Goal: Information Seeking & Learning: Check status

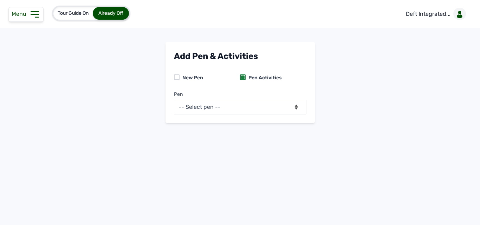
click at [36, 17] on icon at bounding box center [34, 14] width 11 height 11
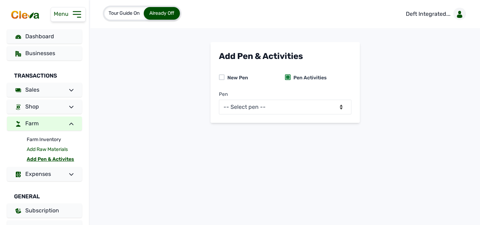
click at [43, 149] on link "Add Raw Materials" at bounding box center [54, 150] width 55 height 10
select select
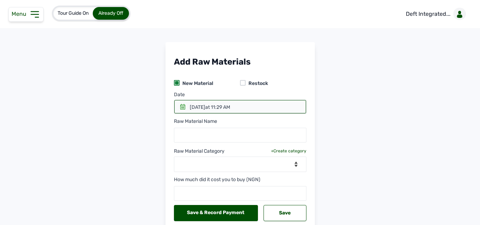
click at [32, 13] on icon at bounding box center [34, 14] width 11 height 11
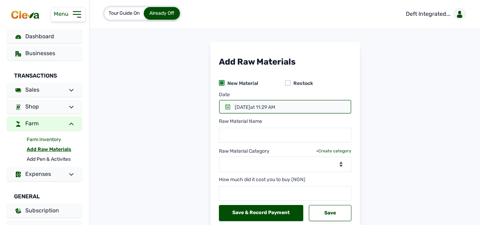
click at [52, 140] on link "Farm Inventory" at bounding box center [54, 140] width 55 height 10
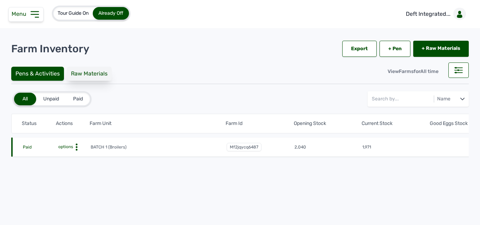
click at [83, 72] on div "Raw Materials" at bounding box center [89, 74] width 45 height 14
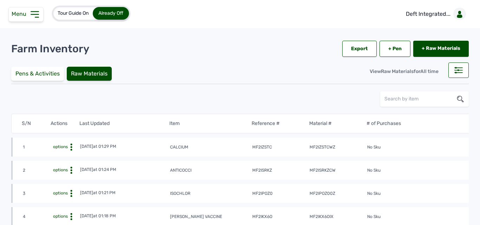
scroll to position [296, 0]
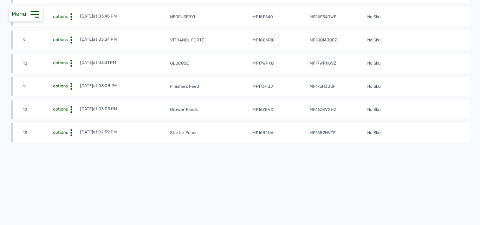
click at [64, 140] on div "View" at bounding box center [54, 144] width 50 height 8
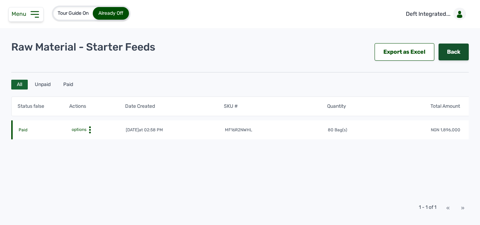
click at [449, 53] on link "Back" at bounding box center [454, 52] width 30 height 17
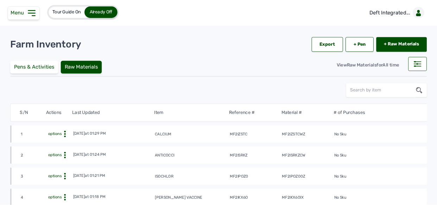
scroll to position [296, 0]
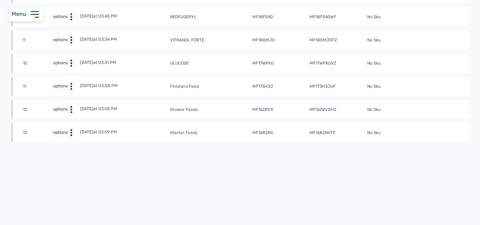
click at [72, 116] on div "View" at bounding box center [54, 120] width 50 height 8
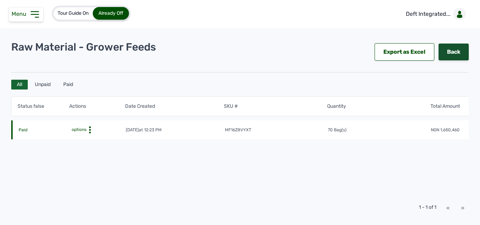
click at [458, 53] on link "Back" at bounding box center [454, 52] width 30 height 17
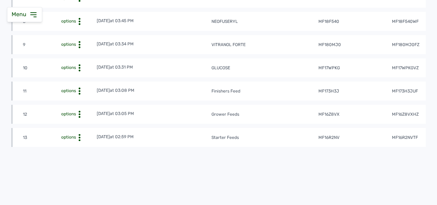
scroll to position [317, 0]
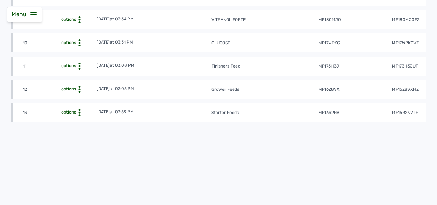
click at [73, 73] on div "View" at bounding box center [71, 77] width 50 height 8
